Goal: Information Seeking & Learning: Check status

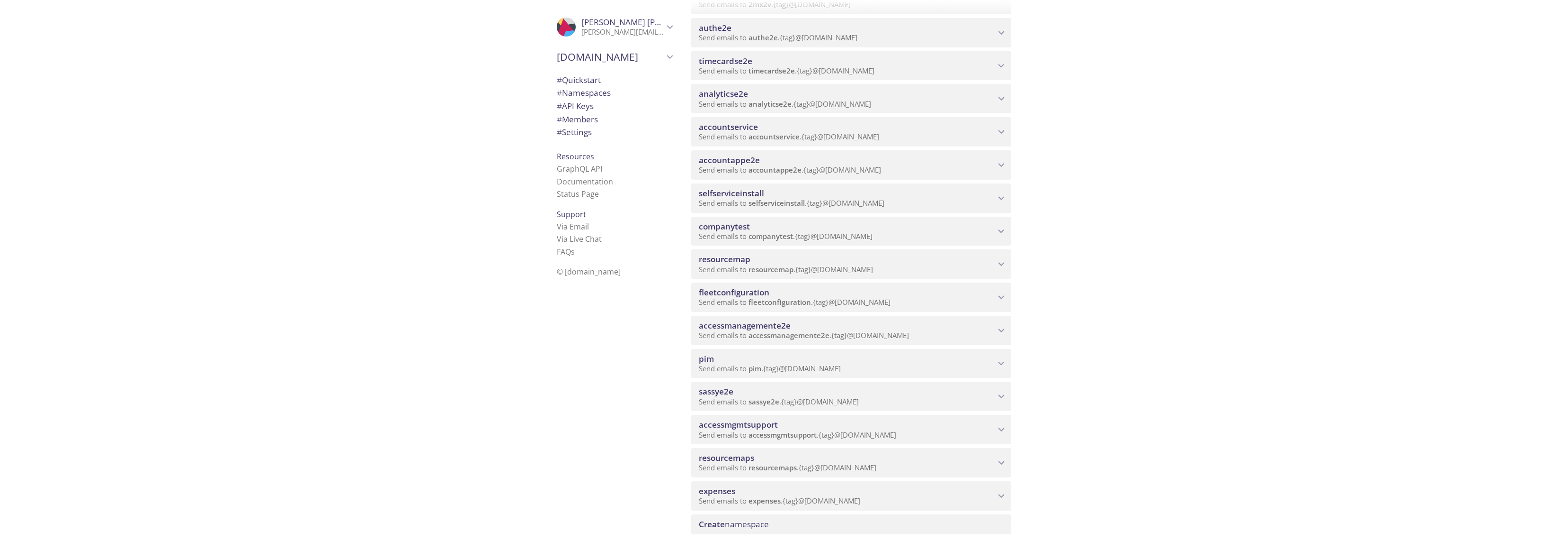
scroll to position [284, 0]
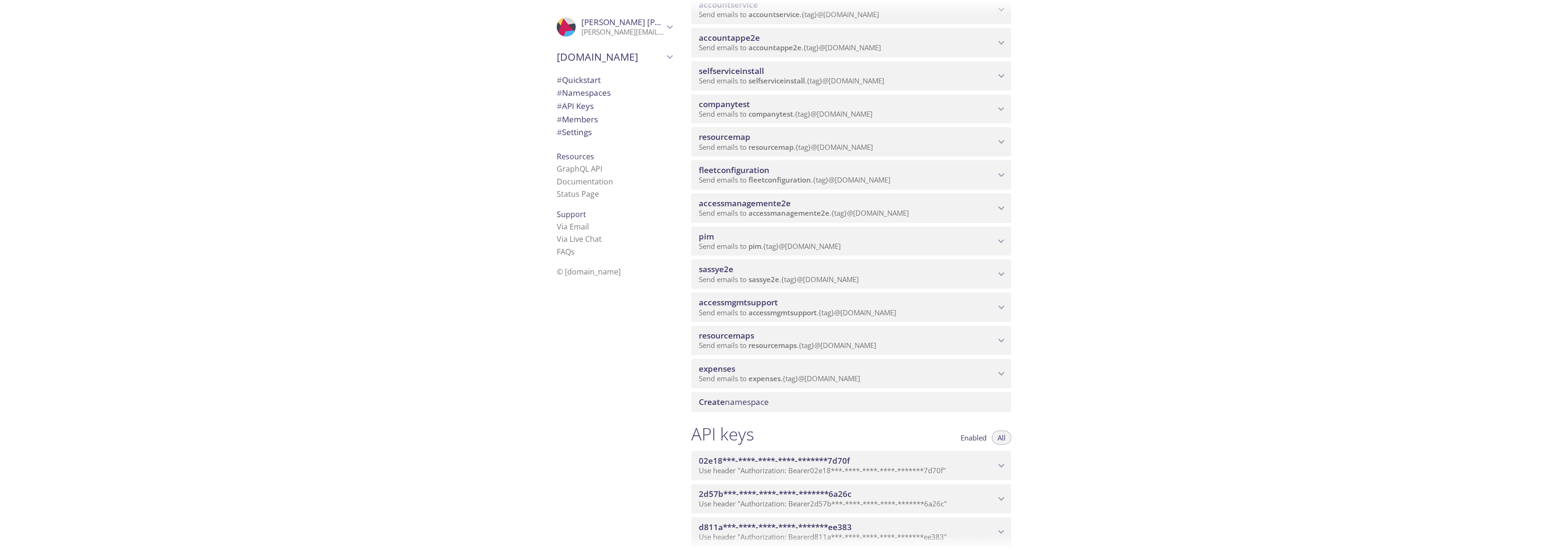
click at [775, 305] on span "accessmgmtsupport" at bounding box center [738, 302] width 79 height 11
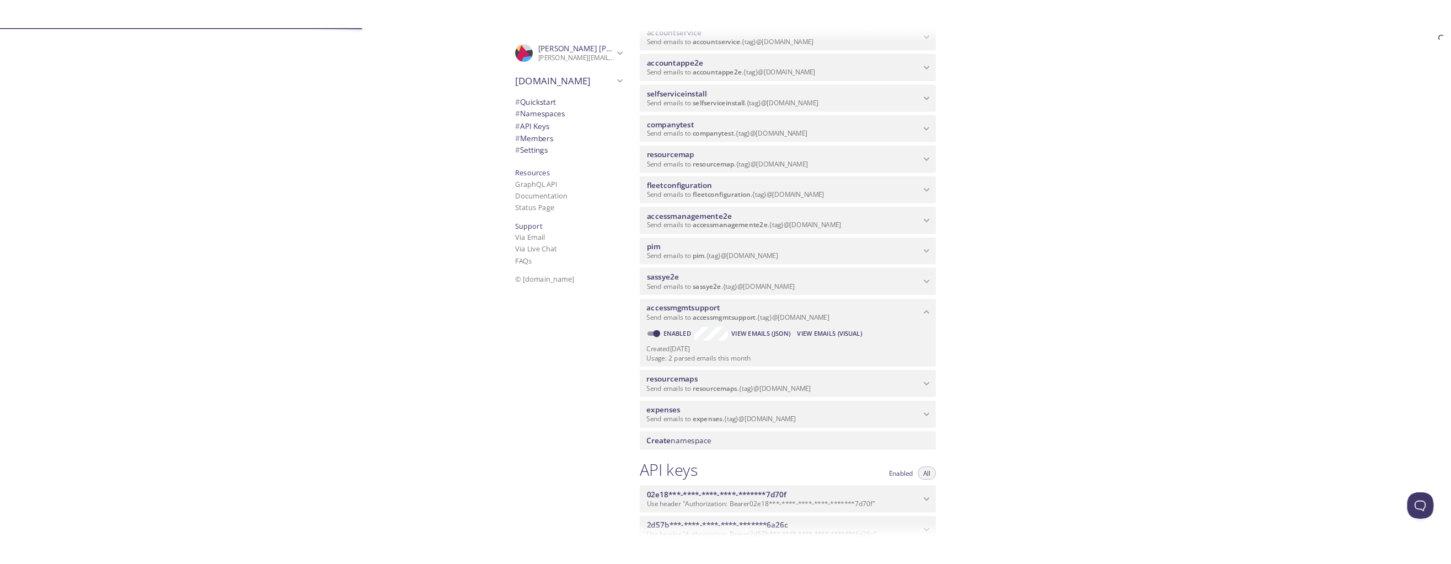
scroll to position [0, 0]
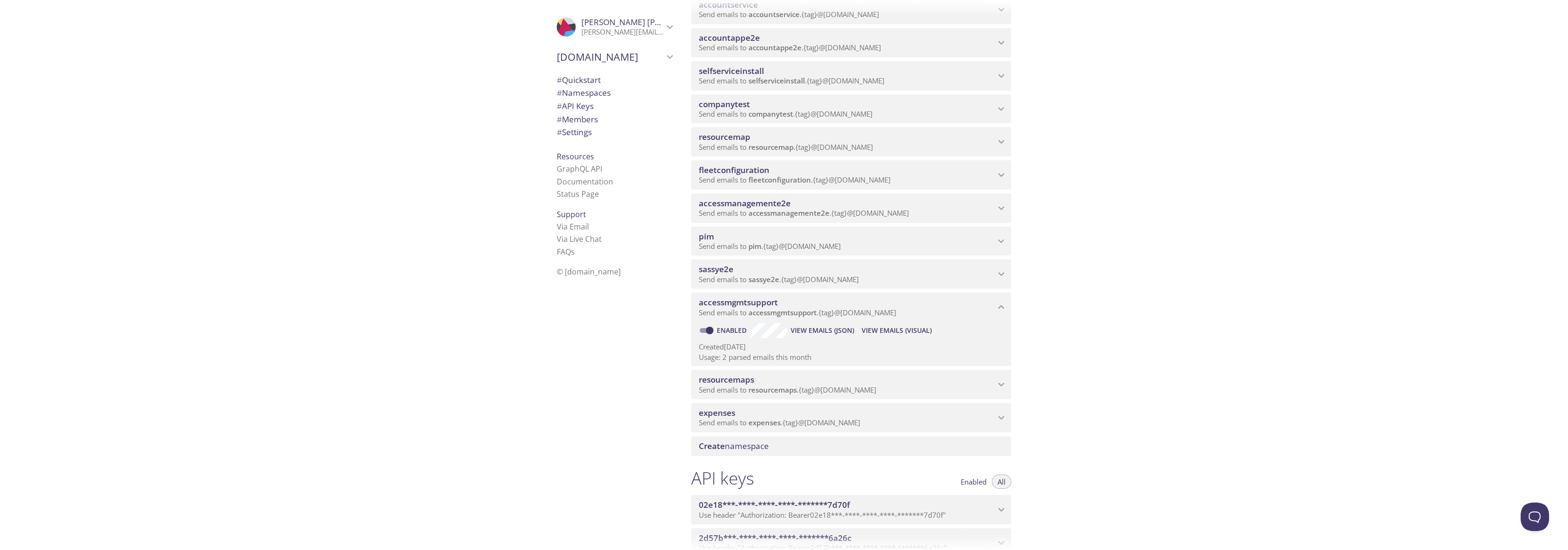
click at [894, 329] on span "View Emails (Visual)" at bounding box center [897, 330] width 70 height 11
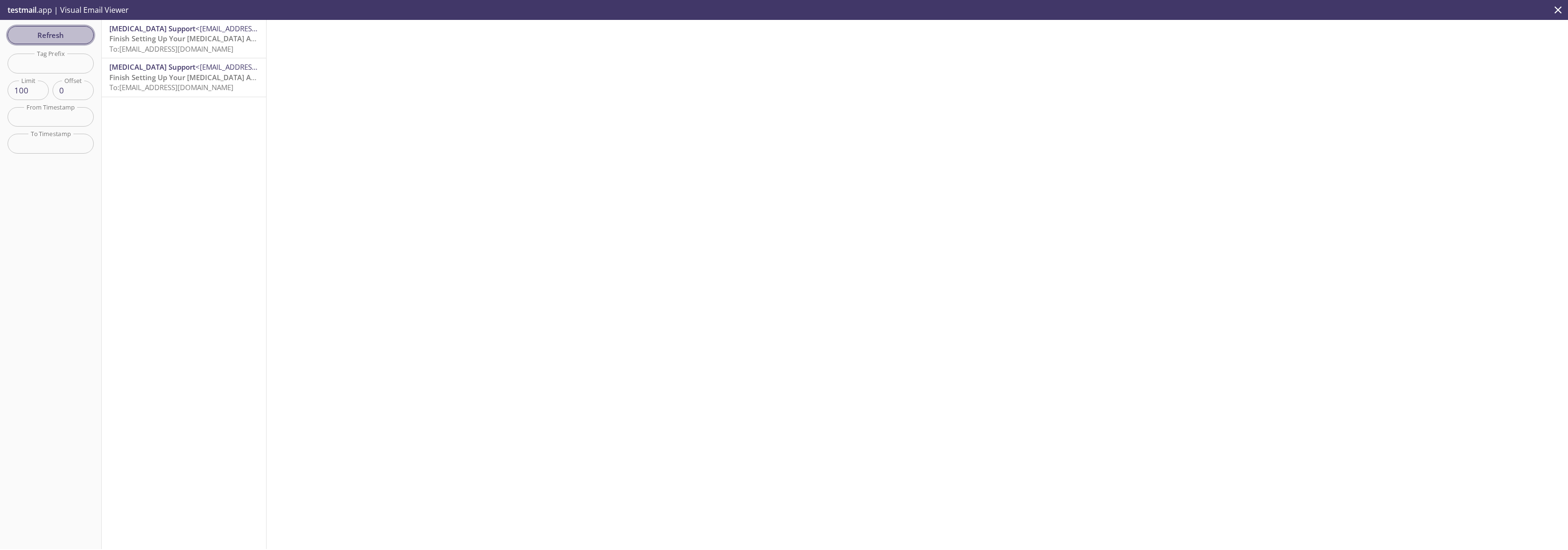
click at [63, 34] on span "Refresh" at bounding box center [51, 35] width 71 height 12
click at [70, 34] on span "Refresh" at bounding box center [51, 35] width 71 height 12
click at [56, 32] on span "Refresh" at bounding box center [51, 35] width 71 height 12
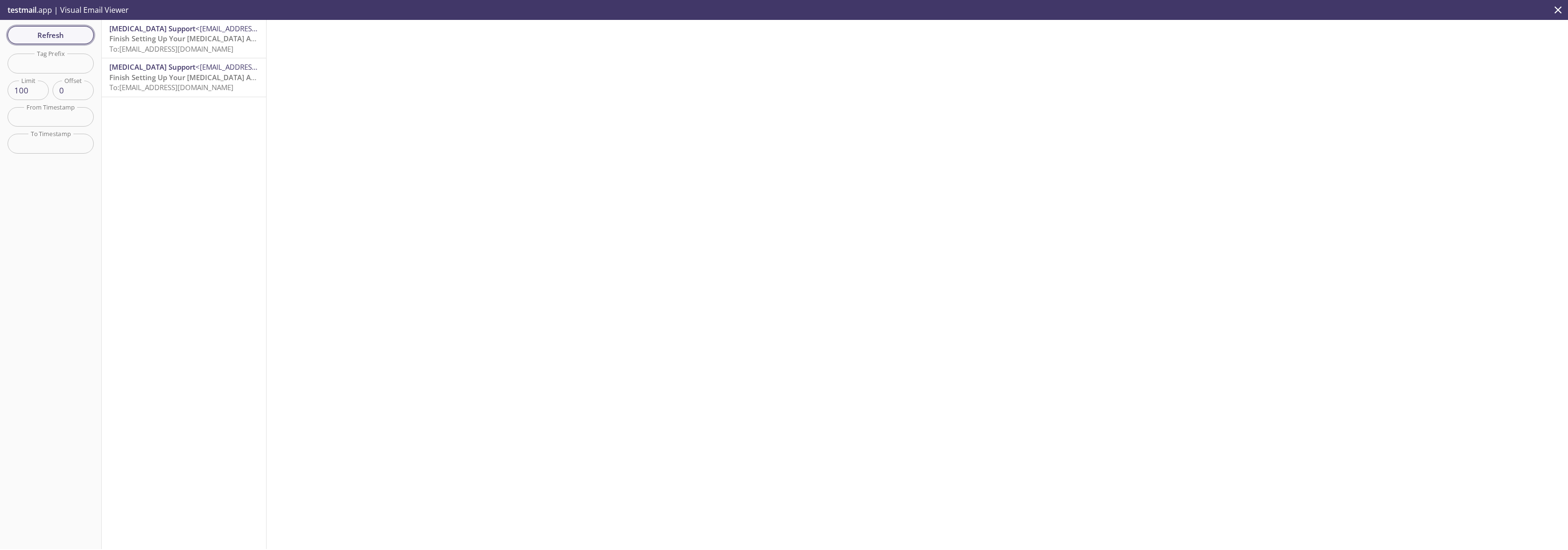
click at [79, 43] on button "Refresh" at bounding box center [51, 34] width 86 height 18
click at [69, 35] on span "Refresh" at bounding box center [51, 35] width 71 height 12
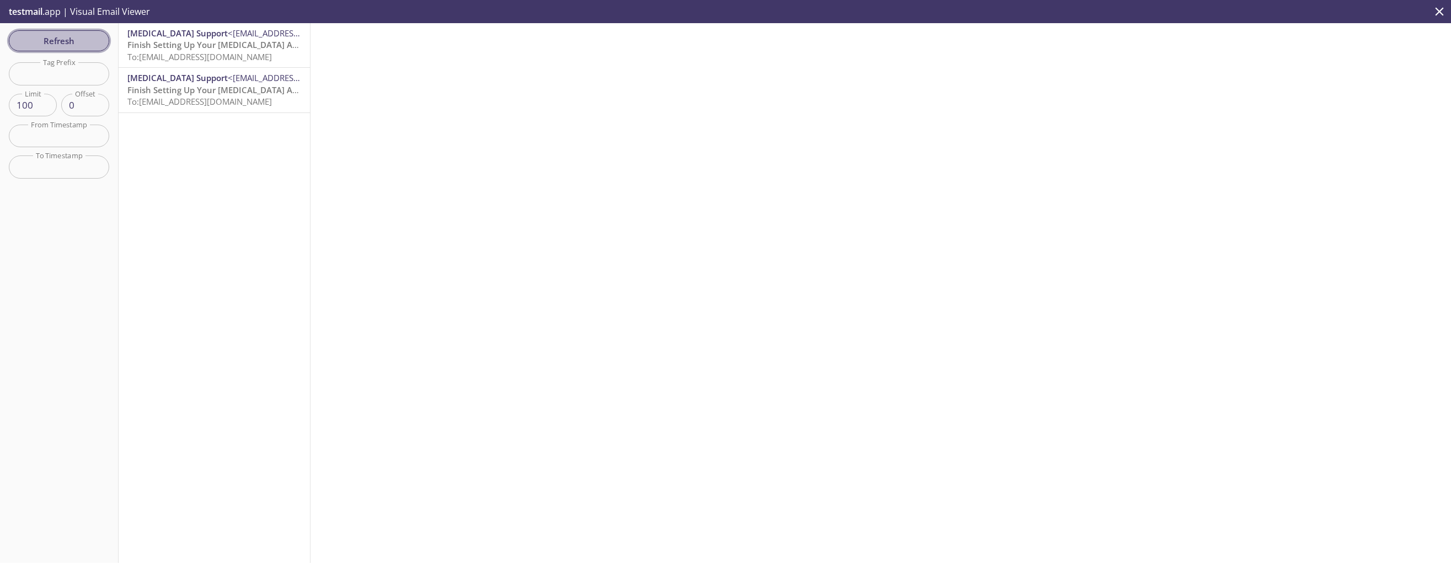
click at [61, 35] on span "Refresh" at bounding box center [59, 41] width 83 height 14
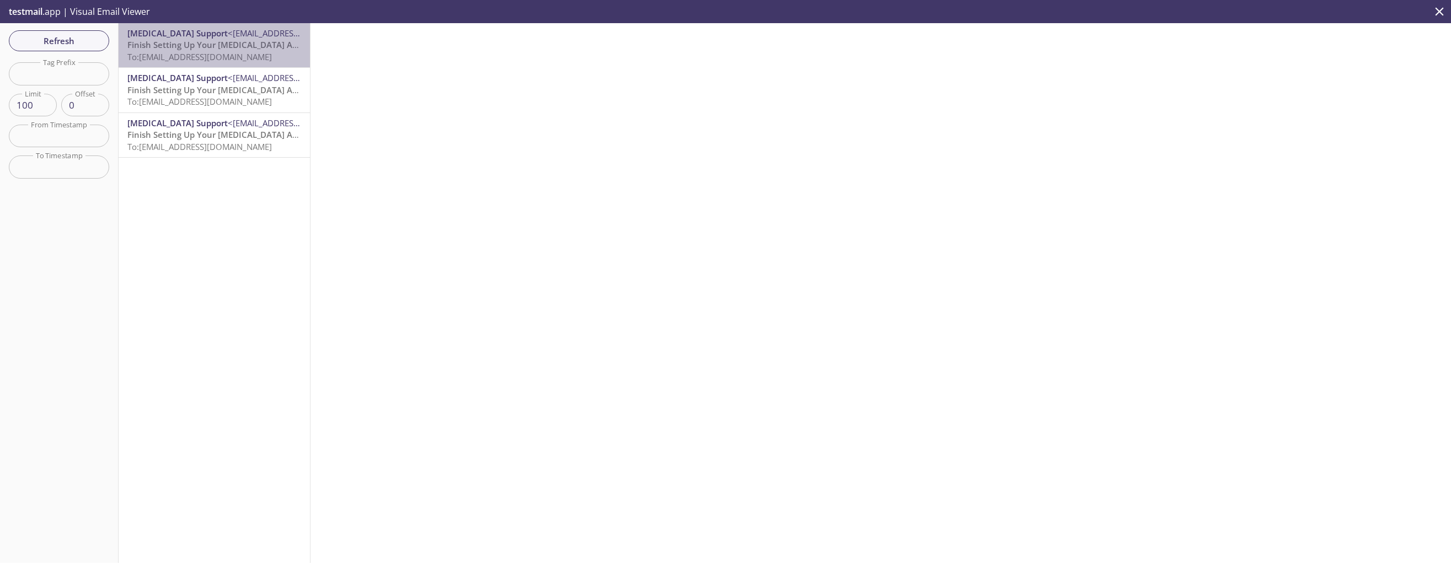
click at [215, 40] on span "Finish Setting Up Your [MEDICAL_DATA] Account" at bounding box center [223, 44] width 192 height 11
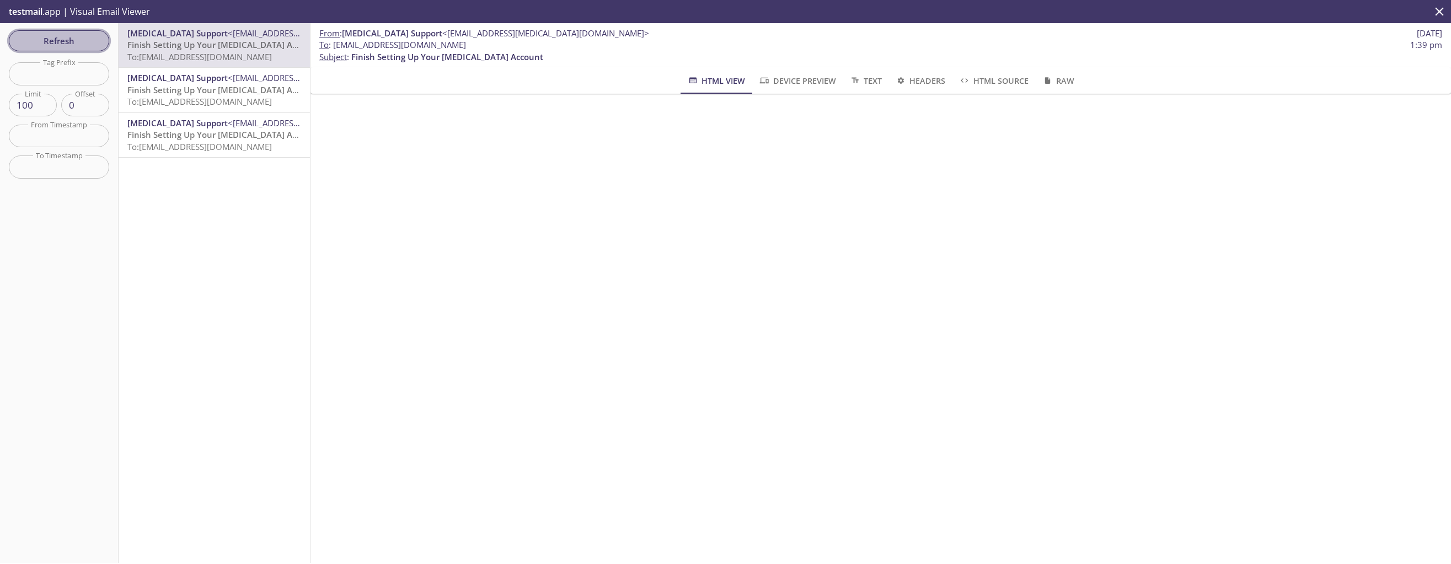
click at [66, 46] on span "Refresh" at bounding box center [59, 41] width 83 height 14
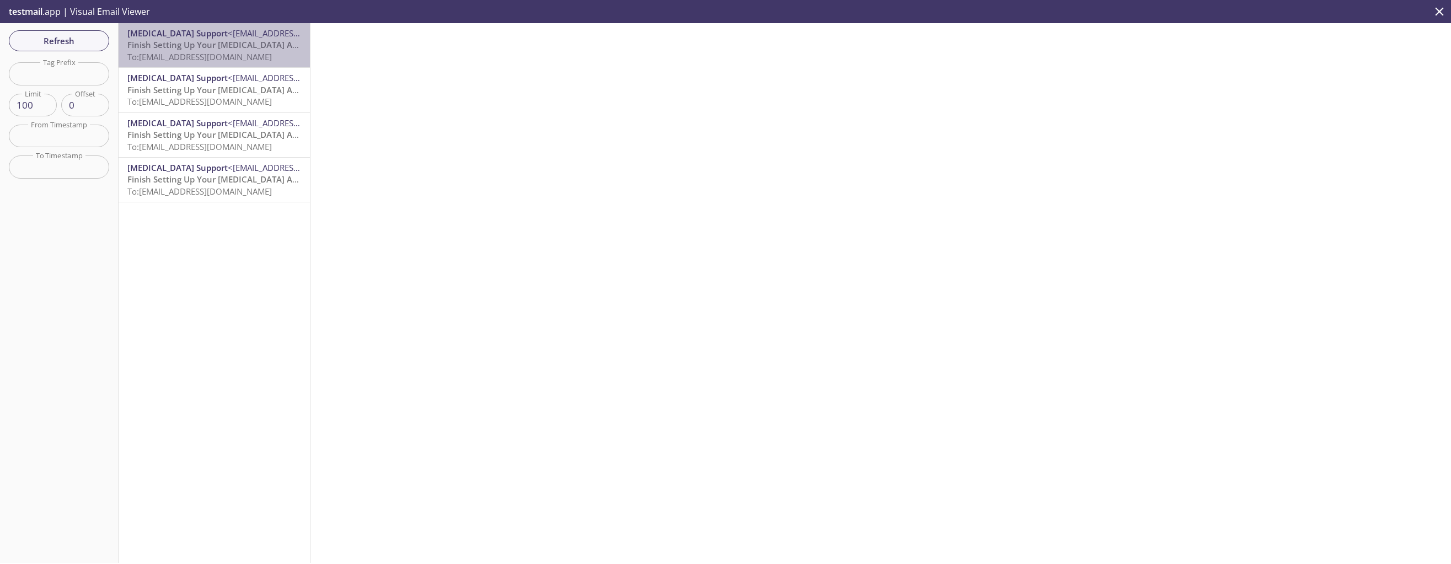
click at [219, 51] on span "To: [EMAIL_ADDRESS][DOMAIN_NAME]" at bounding box center [199, 56] width 144 height 11
